Goal: Information Seeking & Learning: Check status

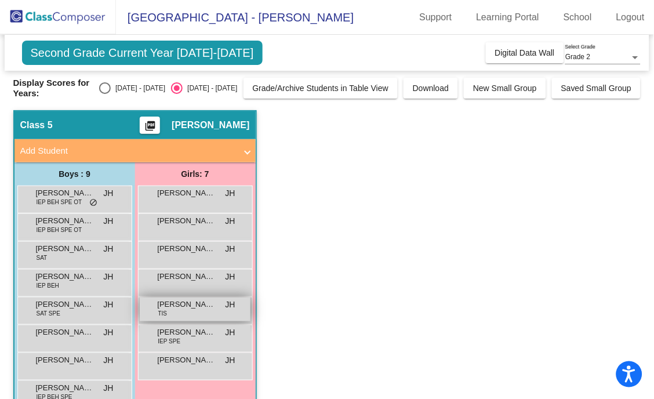
click at [180, 303] on span "[PERSON_NAME]" at bounding box center [187, 305] width 58 height 12
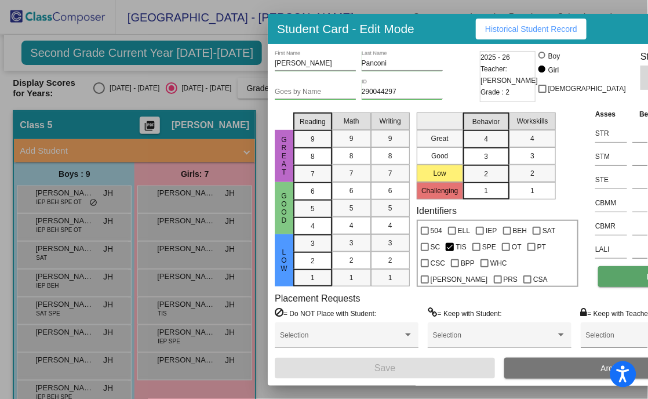
click at [647, 272] on span "Notes" at bounding box center [657, 276] width 21 height 9
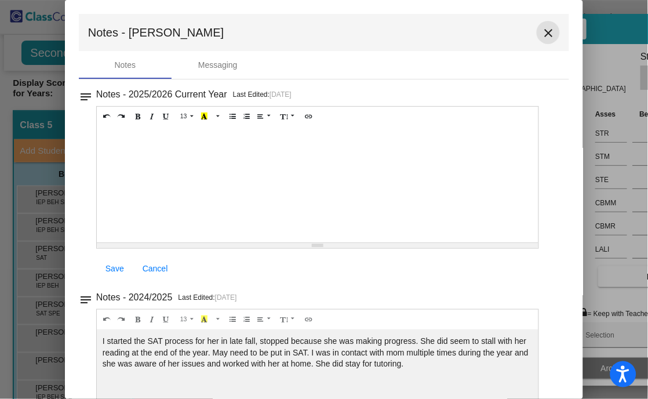
click at [547, 34] on mat-icon "close" at bounding box center [549, 33] width 14 height 14
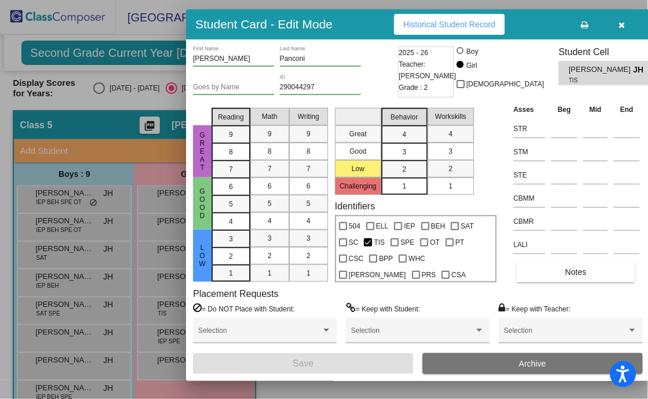
drag, startPoint x: 418, startPoint y: 23, endPoint x: 343, endPoint y: 21, distance: 75.4
click at [335, 20] on div "Student Card - Edit Mode Historical Student Record" at bounding box center [418, 24] width 464 height 30
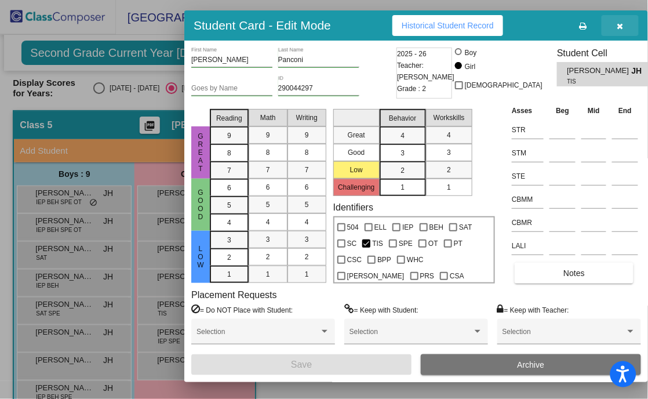
click at [602, 20] on button "button" at bounding box center [620, 25] width 37 height 21
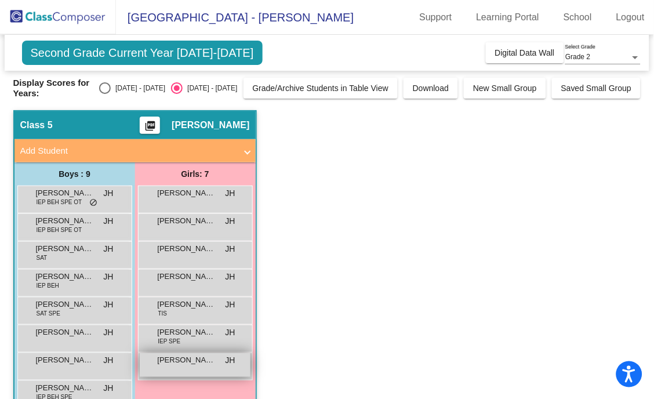
click at [187, 361] on span "[PERSON_NAME]" at bounding box center [187, 360] width 58 height 12
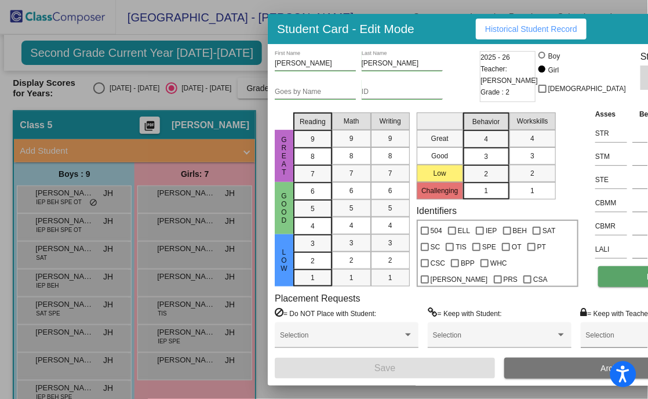
click at [598, 281] on button "Notes" at bounding box center [657, 276] width 119 height 21
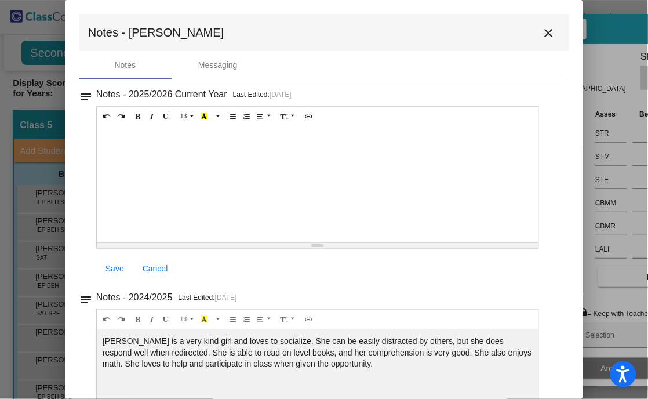
click at [542, 34] on mat-icon "close" at bounding box center [549, 33] width 14 height 14
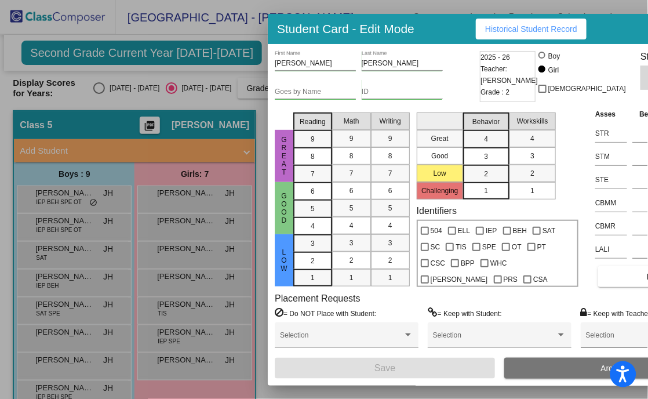
click at [194, 274] on div at bounding box center [324, 199] width 648 height 399
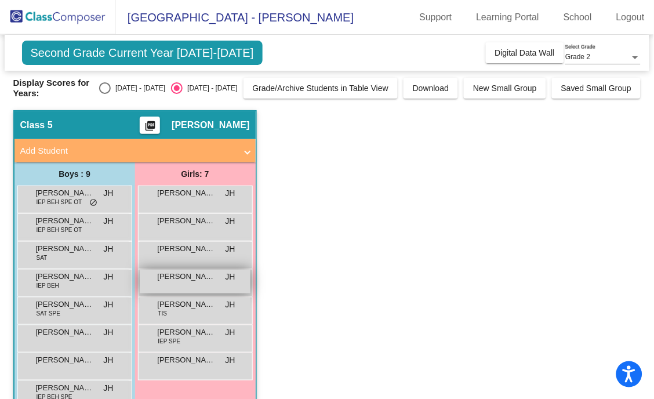
click at [212, 277] on span "[PERSON_NAME]" at bounding box center [187, 277] width 58 height 12
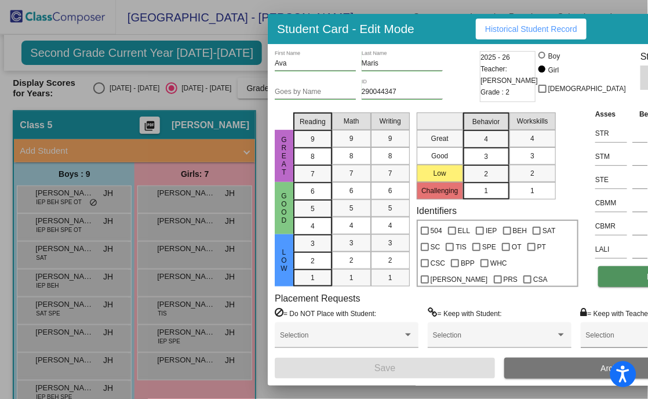
click at [598, 275] on button "Notes" at bounding box center [657, 276] width 119 height 21
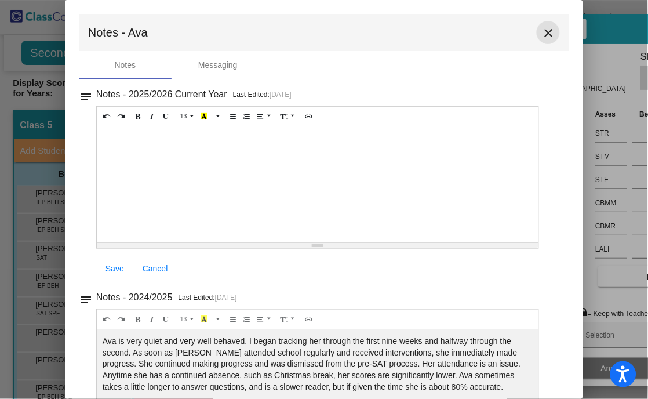
click at [546, 32] on mat-icon "close" at bounding box center [549, 33] width 14 height 14
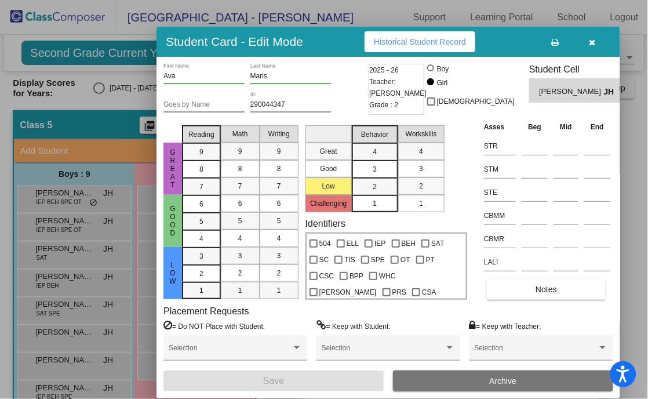
drag, startPoint x: 590, startPoint y: 26, endPoint x: 493, endPoint y: 35, distance: 97.3
click at [476, 38] on div "Student Card - Edit Mode Historical Student Record" at bounding box center [389, 42] width 464 height 30
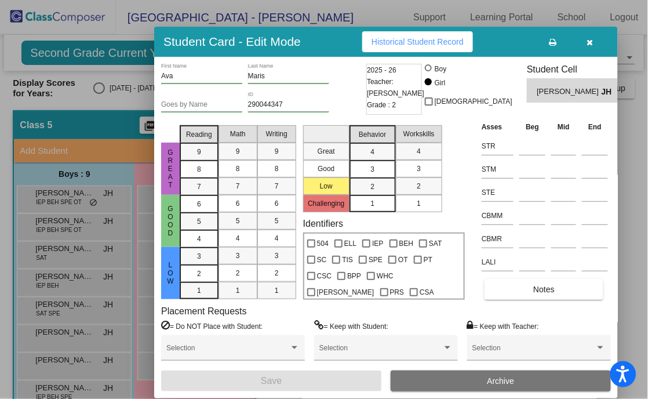
click at [587, 37] on span "button" at bounding box center [590, 41] width 6 height 9
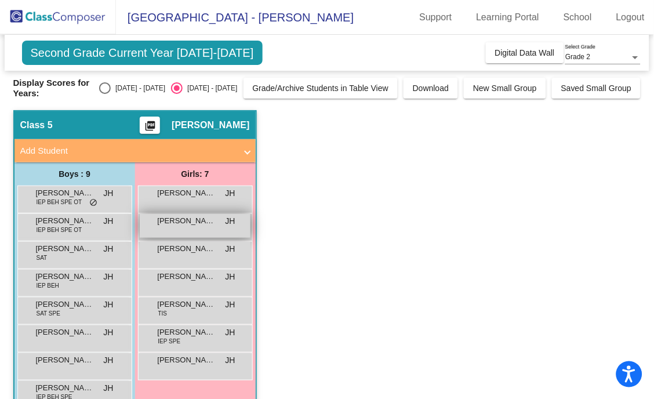
click at [199, 217] on span "[PERSON_NAME]" at bounding box center [187, 221] width 58 height 12
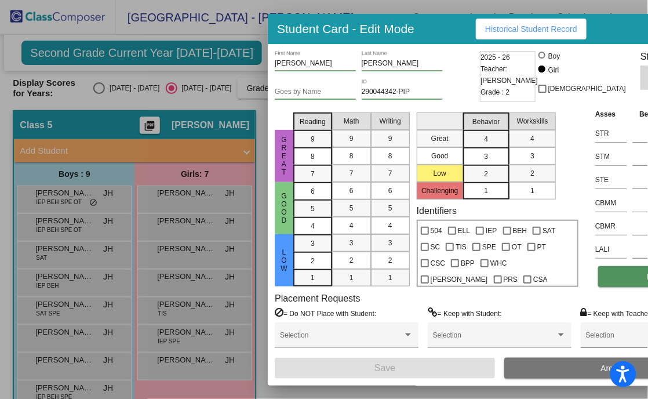
click at [610, 282] on button "Notes" at bounding box center [657, 276] width 119 height 21
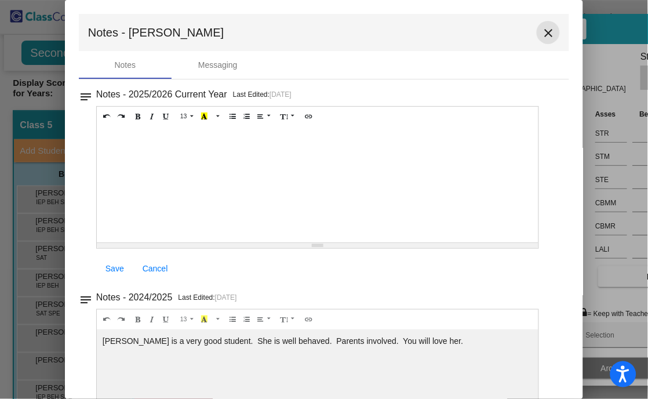
click at [542, 30] on mat-icon "close" at bounding box center [549, 33] width 14 height 14
